Goal: Information Seeking & Learning: Learn about a topic

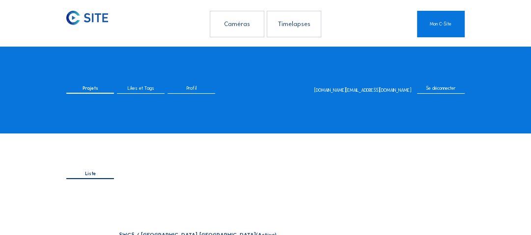
click at [237, 18] on div "Caméras" at bounding box center [237, 24] width 54 height 26
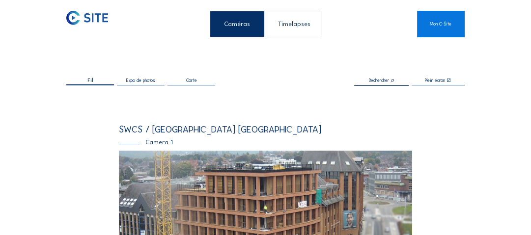
click at [254, 196] on img at bounding box center [266, 234] width 294 height 166
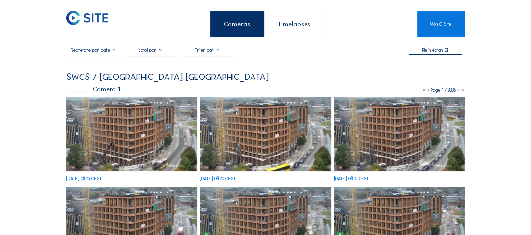
click at [155, 127] on img at bounding box center [131, 134] width 131 height 74
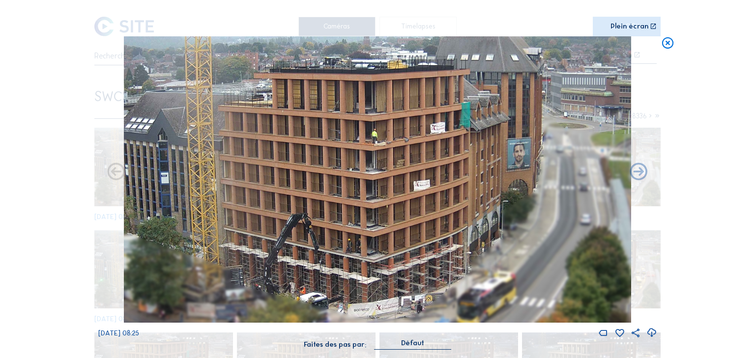
click at [531, 45] on icon at bounding box center [668, 43] width 14 height 14
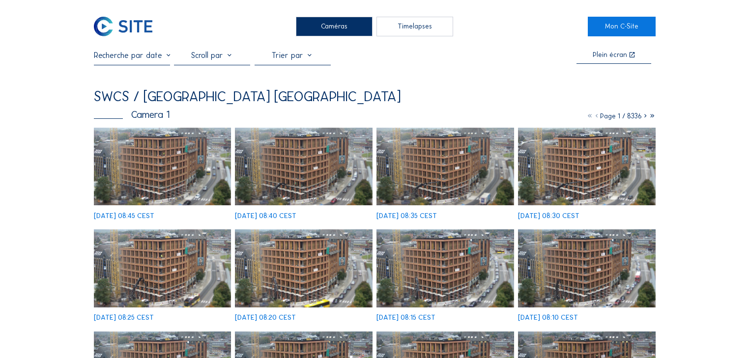
click at [173, 164] on img at bounding box center [163, 167] width 138 height 78
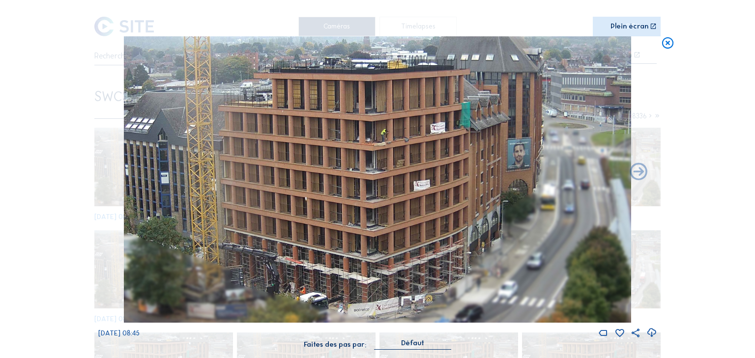
click at [662, 40] on icon at bounding box center [668, 43] width 14 height 14
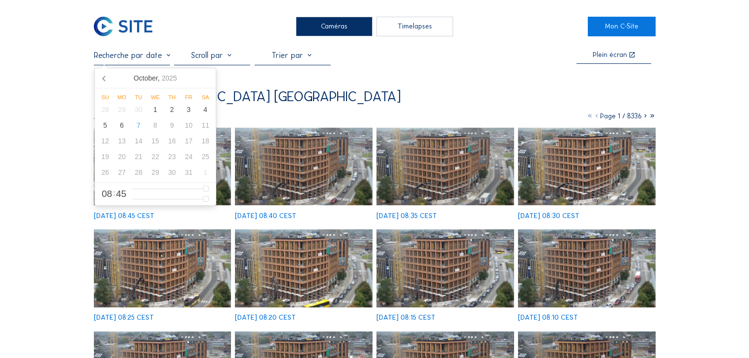
click at [163, 57] on input "text" at bounding box center [132, 55] width 76 height 9
click at [124, 131] on div "6" at bounding box center [122, 125] width 17 height 16
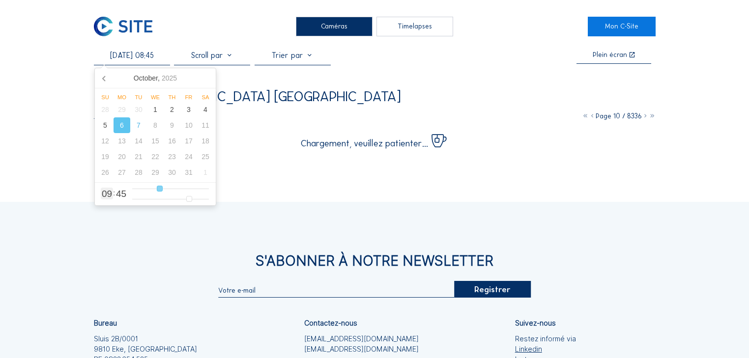
type input "[DATE] 09:45"
type input "9"
type input "[DATE] 10:45"
drag, startPoint x: 159, startPoint y: 190, endPoint x: 167, endPoint y: 191, distance: 7.9
type input "10"
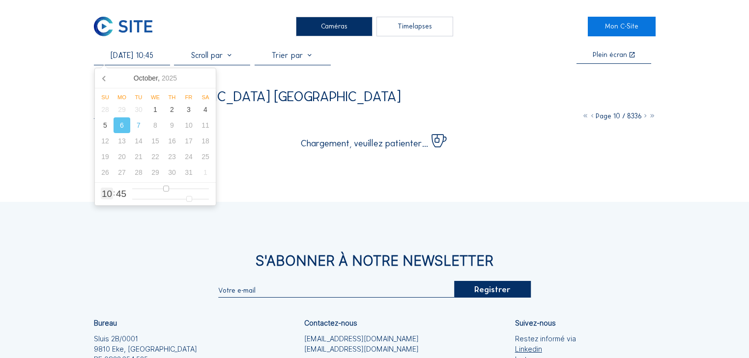
click at [167, 191] on input "range" at bounding box center [170, 189] width 77 height 8
click at [218, 31] on div "Caméras Timelapses" at bounding box center [374, 27] width 427 height 20
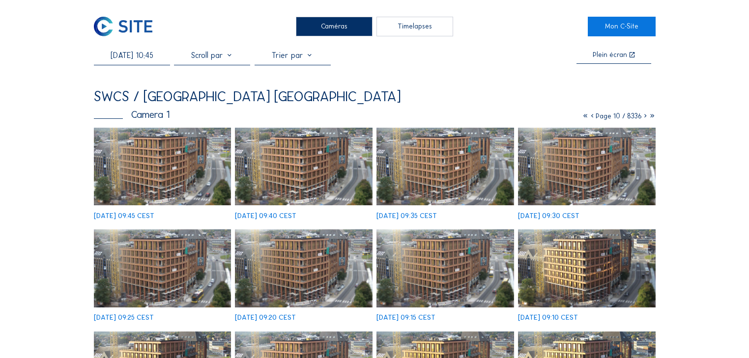
click at [299, 173] on img at bounding box center [304, 167] width 138 height 78
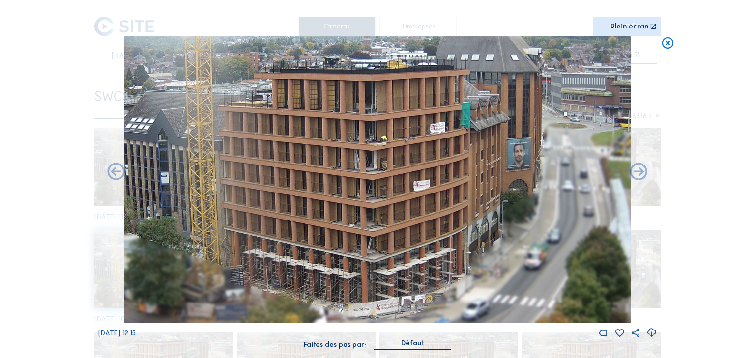
click at [667, 47] on icon at bounding box center [668, 43] width 14 height 14
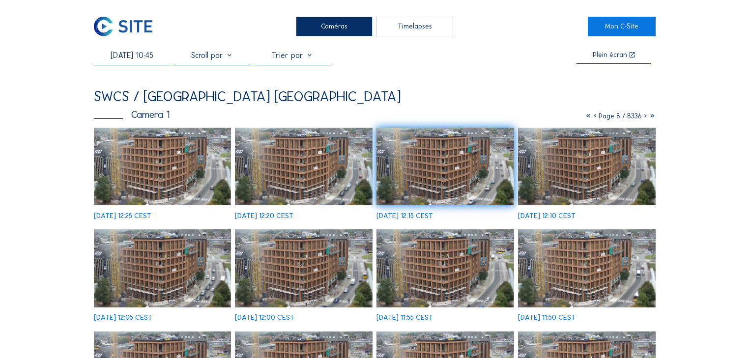
click at [440, 177] on img at bounding box center [445, 167] width 138 height 78
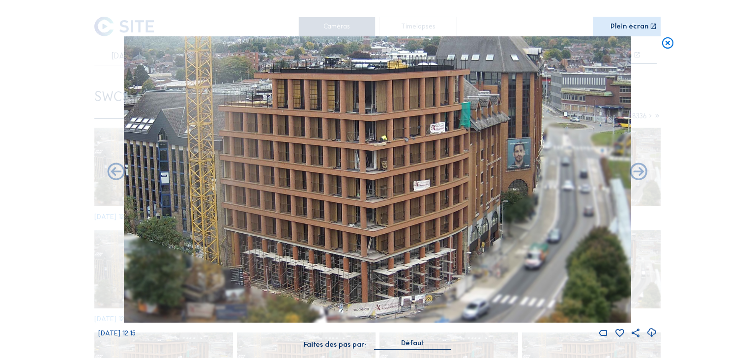
click at [670, 41] on icon at bounding box center [668, 43] width 14 height 14
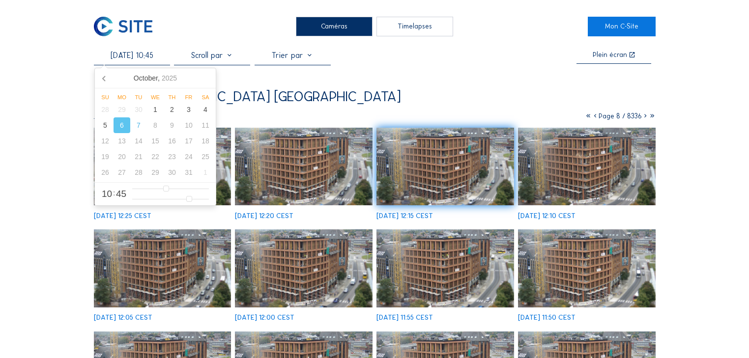
click at [154, 56] on input "[DATE] 10:45" at bounding box center [132, 55] width 76 height 9
click at [135, 126] on div "7" at bounding box center [138, 125] width 17 height 16
type input "[DATE] 08:45"
type input "8"
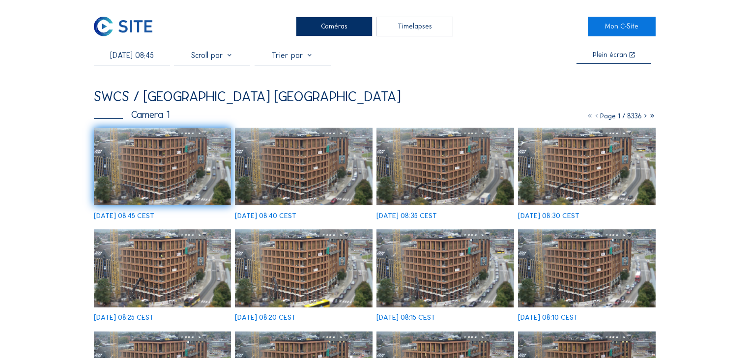
click at [221, 170] on img at bounding box center [163, 167] width 138 height 78
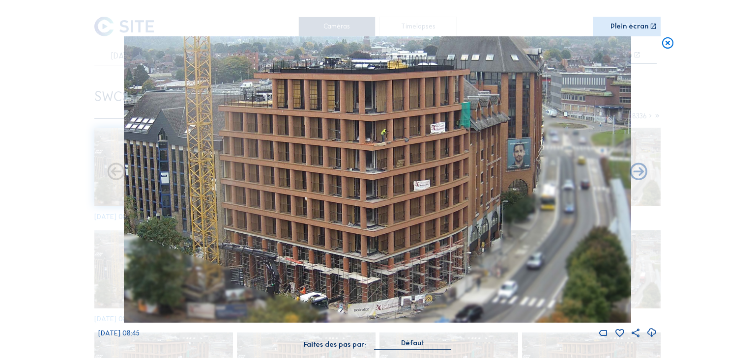
click at [366, 258] on img at bounding box center [377, 179] width 507 height 287
click at [661, 45] on icon at bounding box center [668, 43] width 14 height 14
